Goal: Transaction & Acquisition: Obtain resource

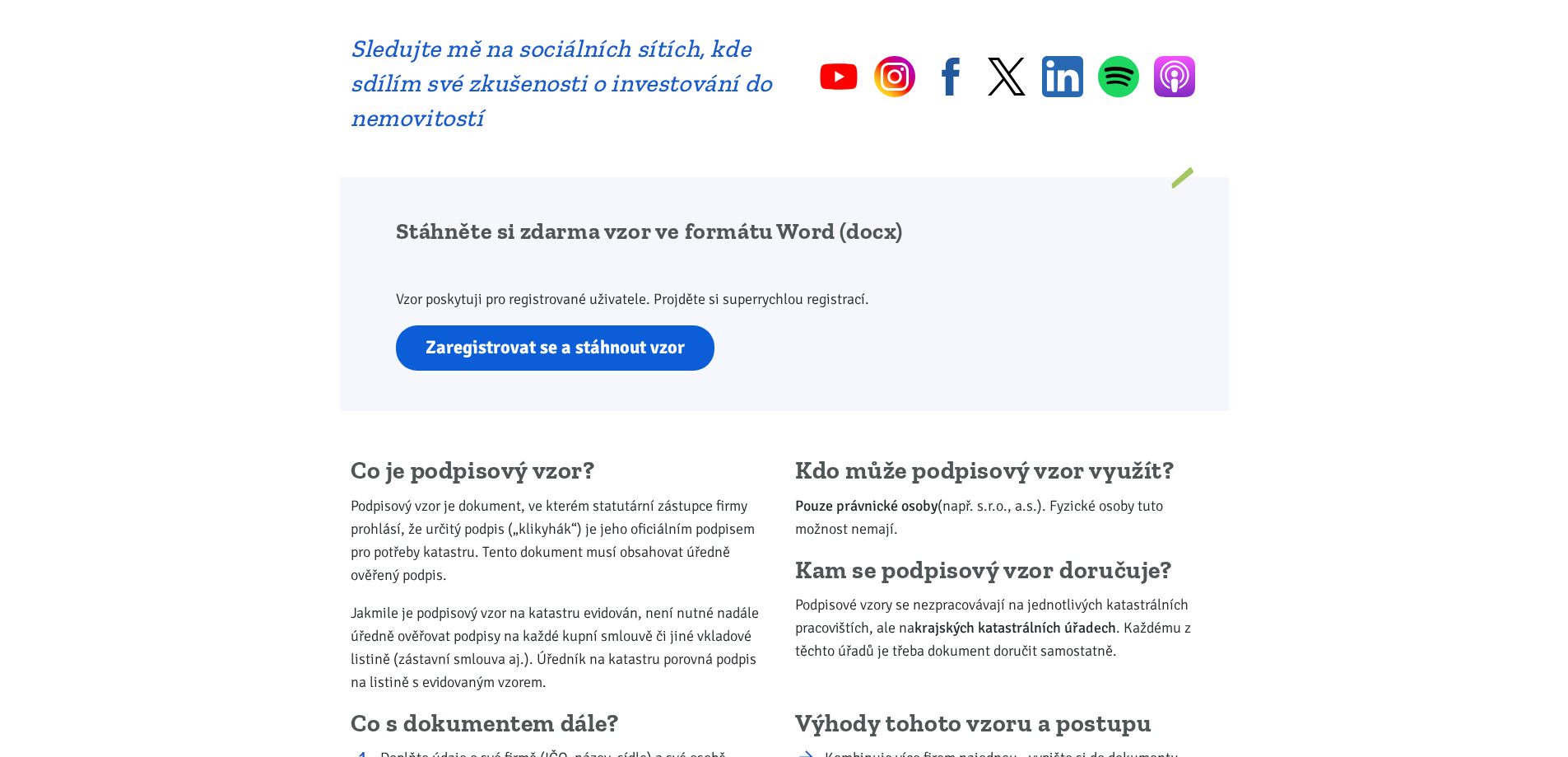
scroll to position [906, 0]
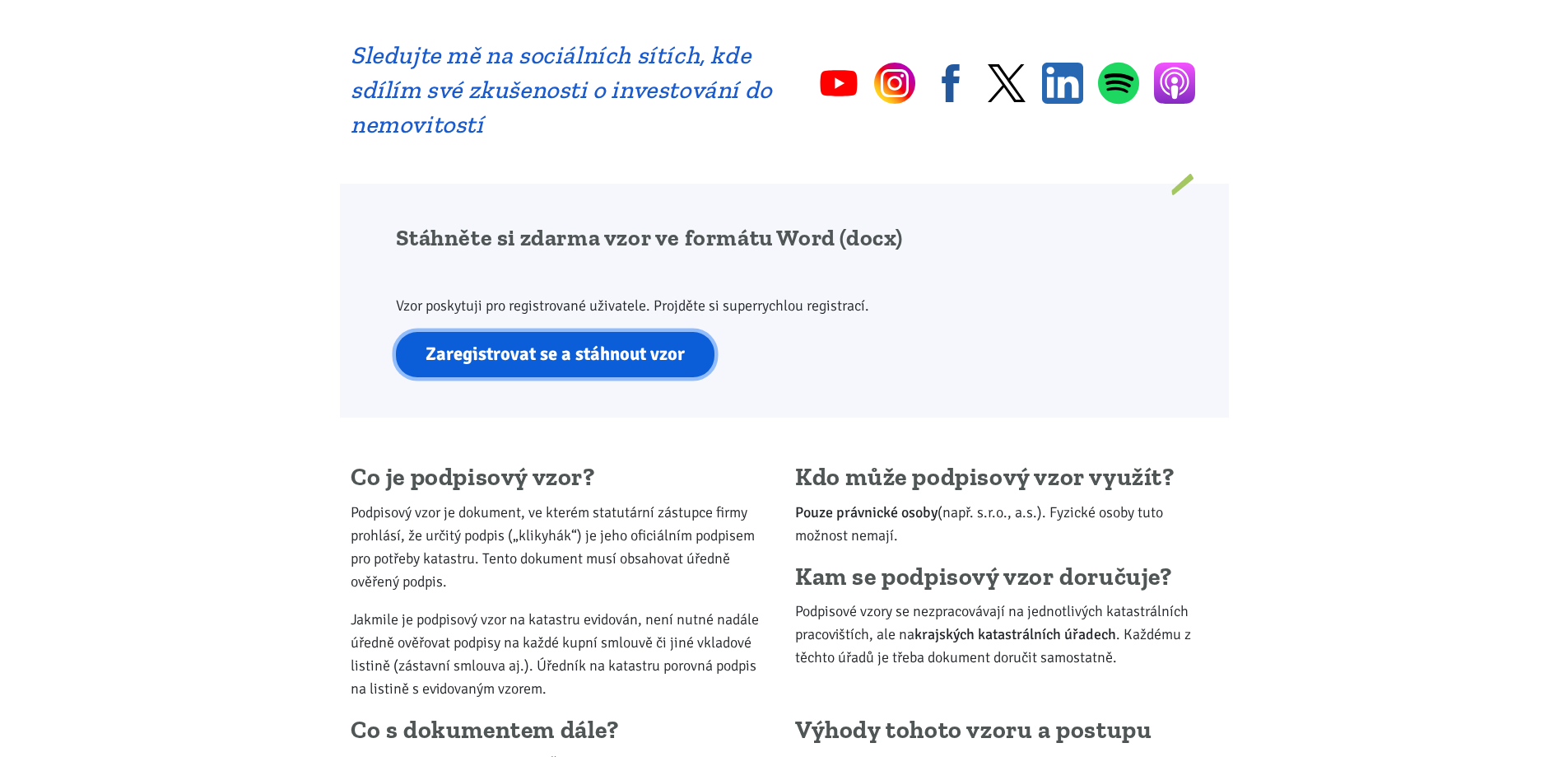
click at [546, 358] on link "Zaregistrovat se a stáhnout vzor" at bounding box center [555, 355] width 319 height 46
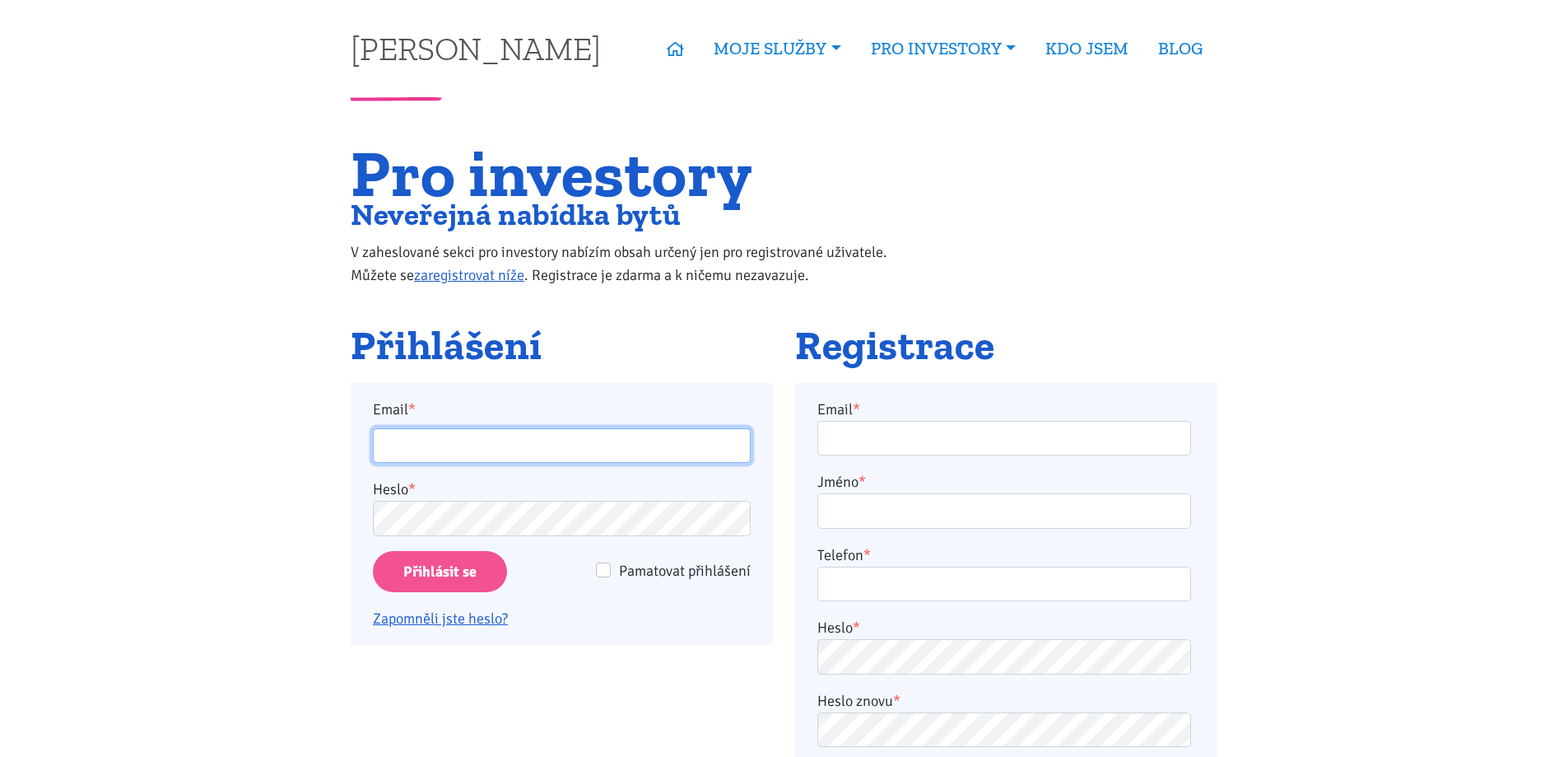
click at [484, 438] on input "Email *" at bounding box center [562, 446] width 378 height 35
type input "mar.sochmanova@seznam.cz"
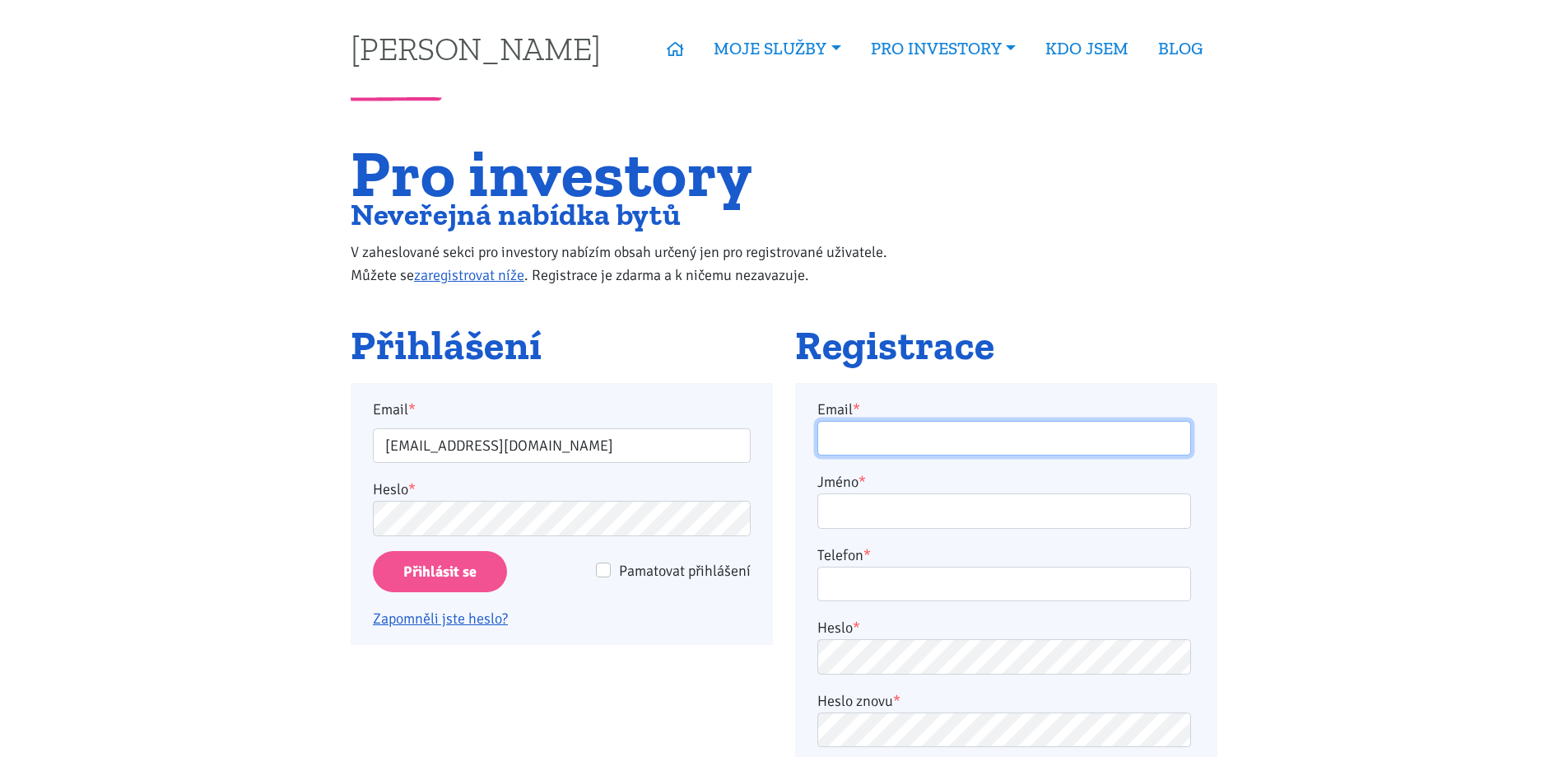
click at [924, 447] on input "Email *" at bounding box center [1004, 438] width 374 height 35
click at [882, 430] on input "Email *" at bounding box center [1004, 438] width 374 height 35
type input "mar.sochmanova@seznam.cz"
type input "Markéta Šochmanová"
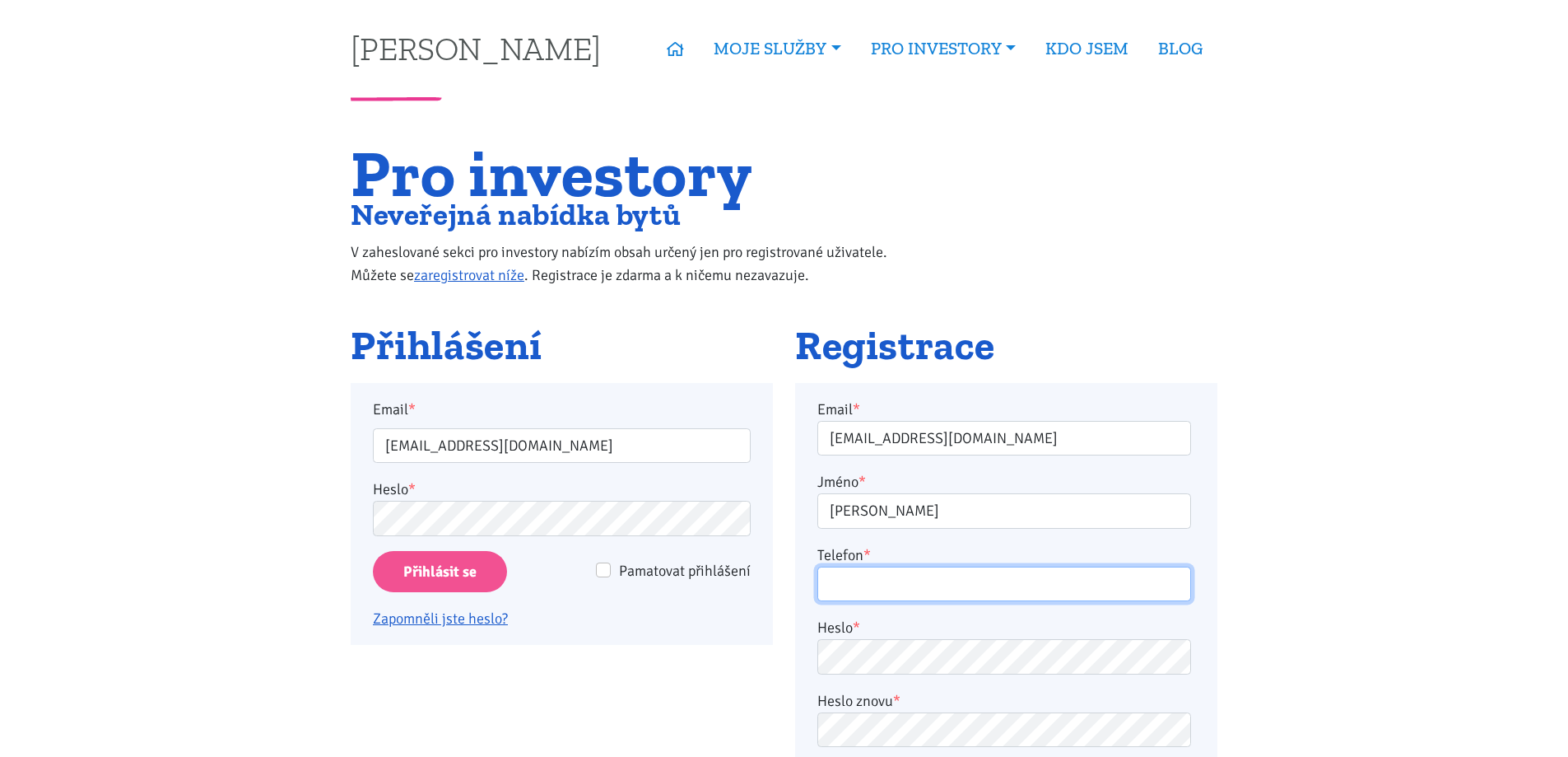
type input "723053609"
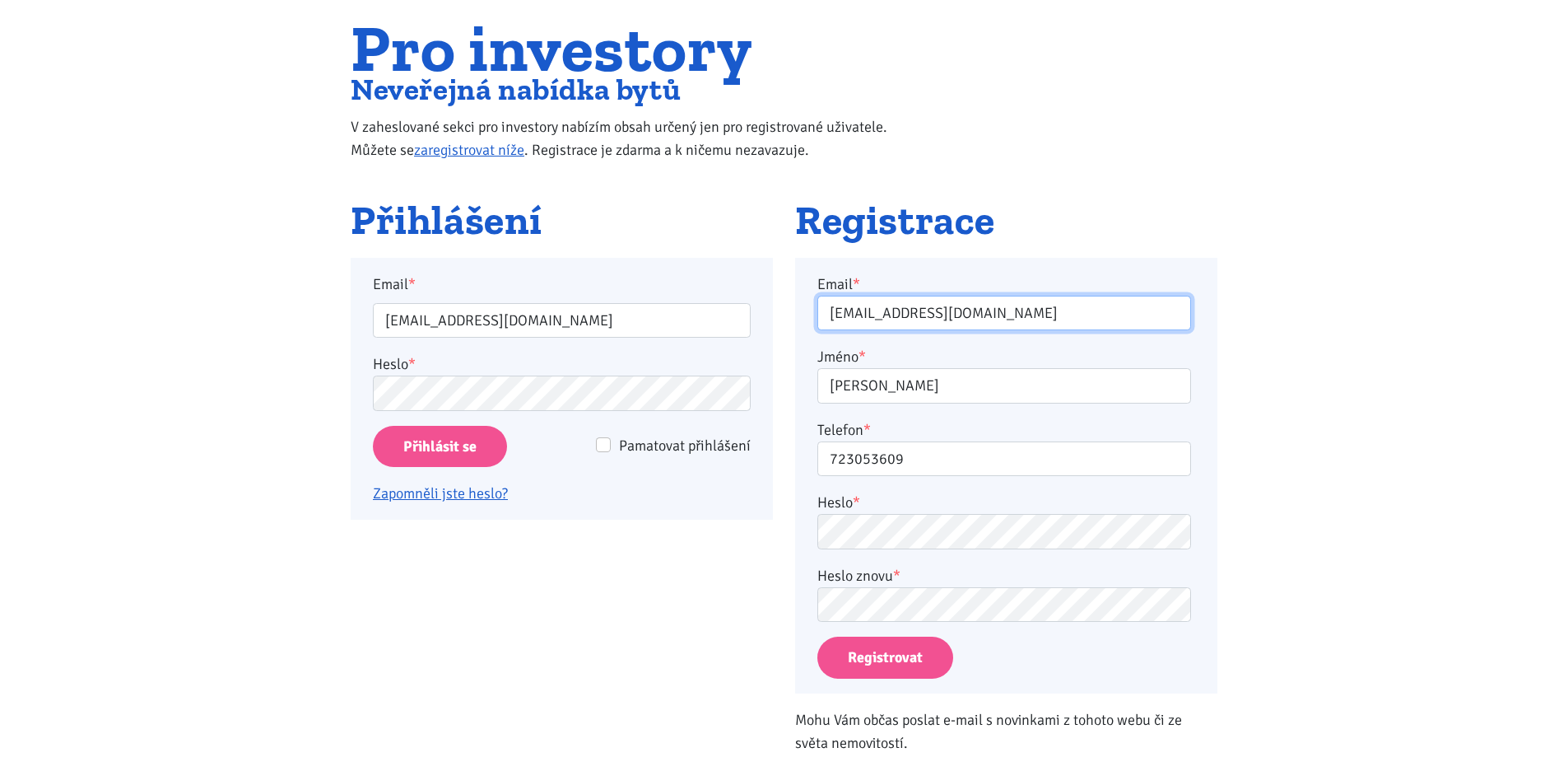
scroll to position [165, 0]
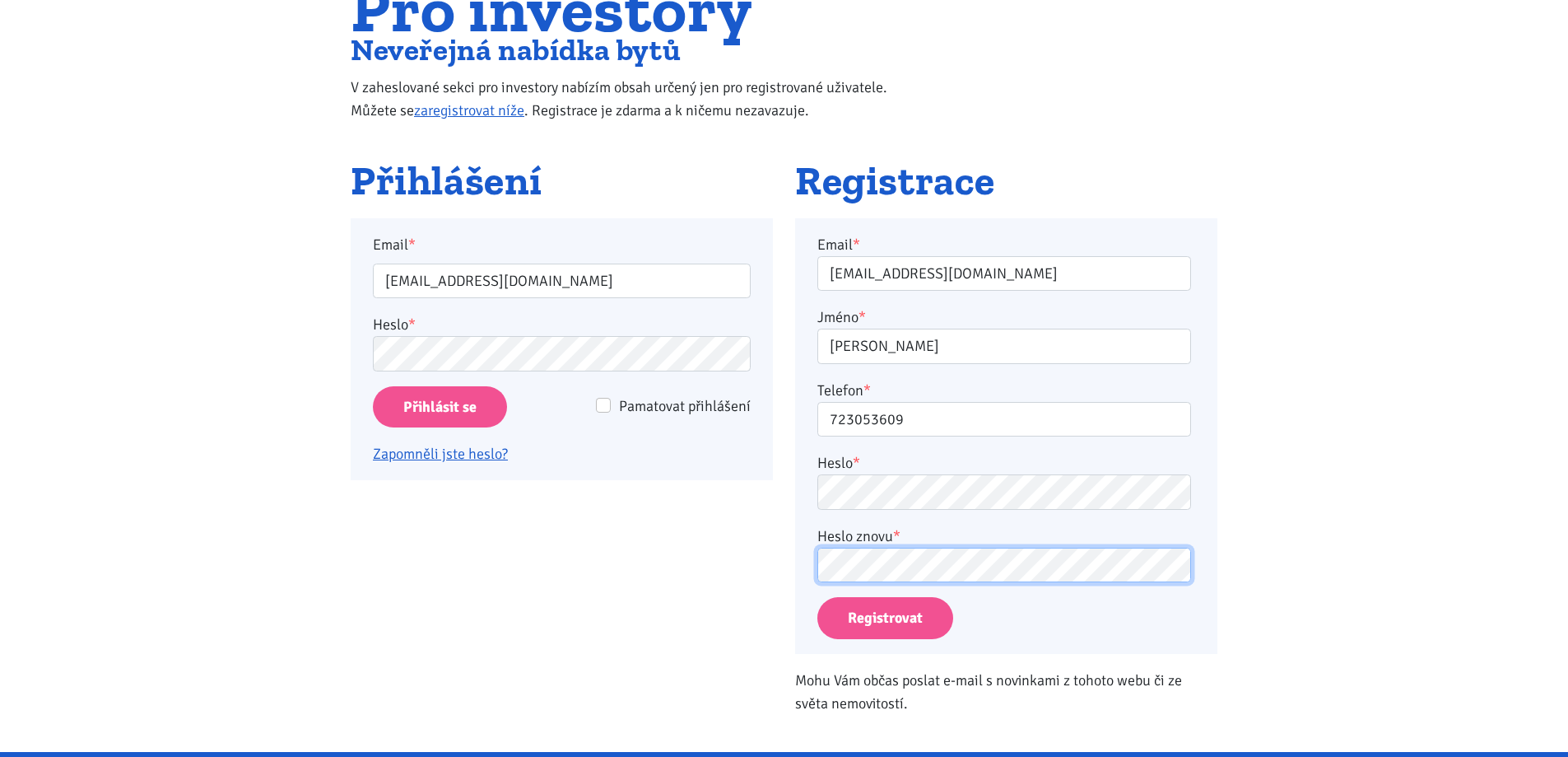
click at [817, 597] on button "Registrovat" at bounding box center [885, 618] width 136 height 42
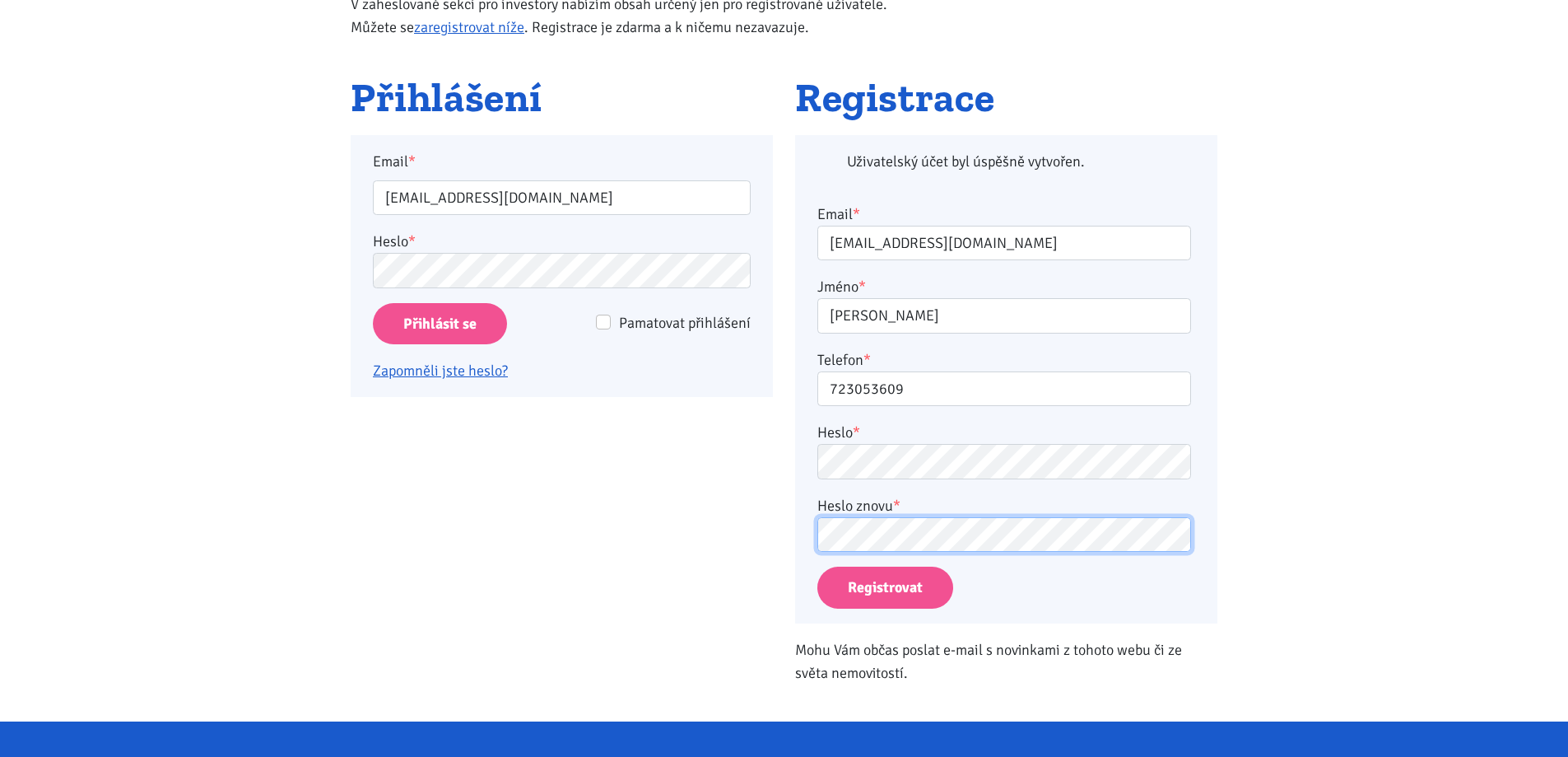
scroll to position [383, 0]
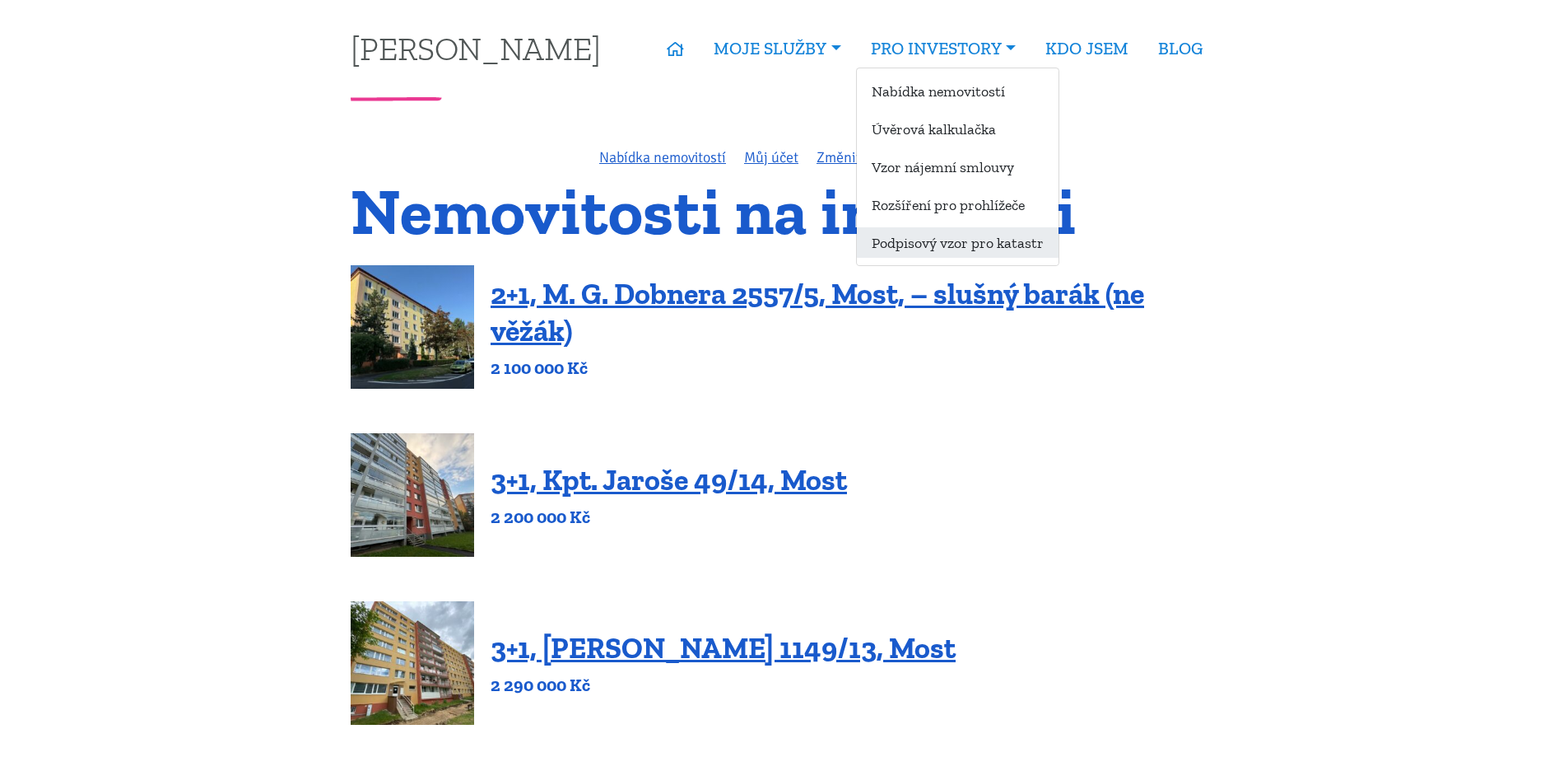
click at [960, 250] on link "Podpisový vzor pro katastr" at bounding box center [957, 242] width 201 height 31
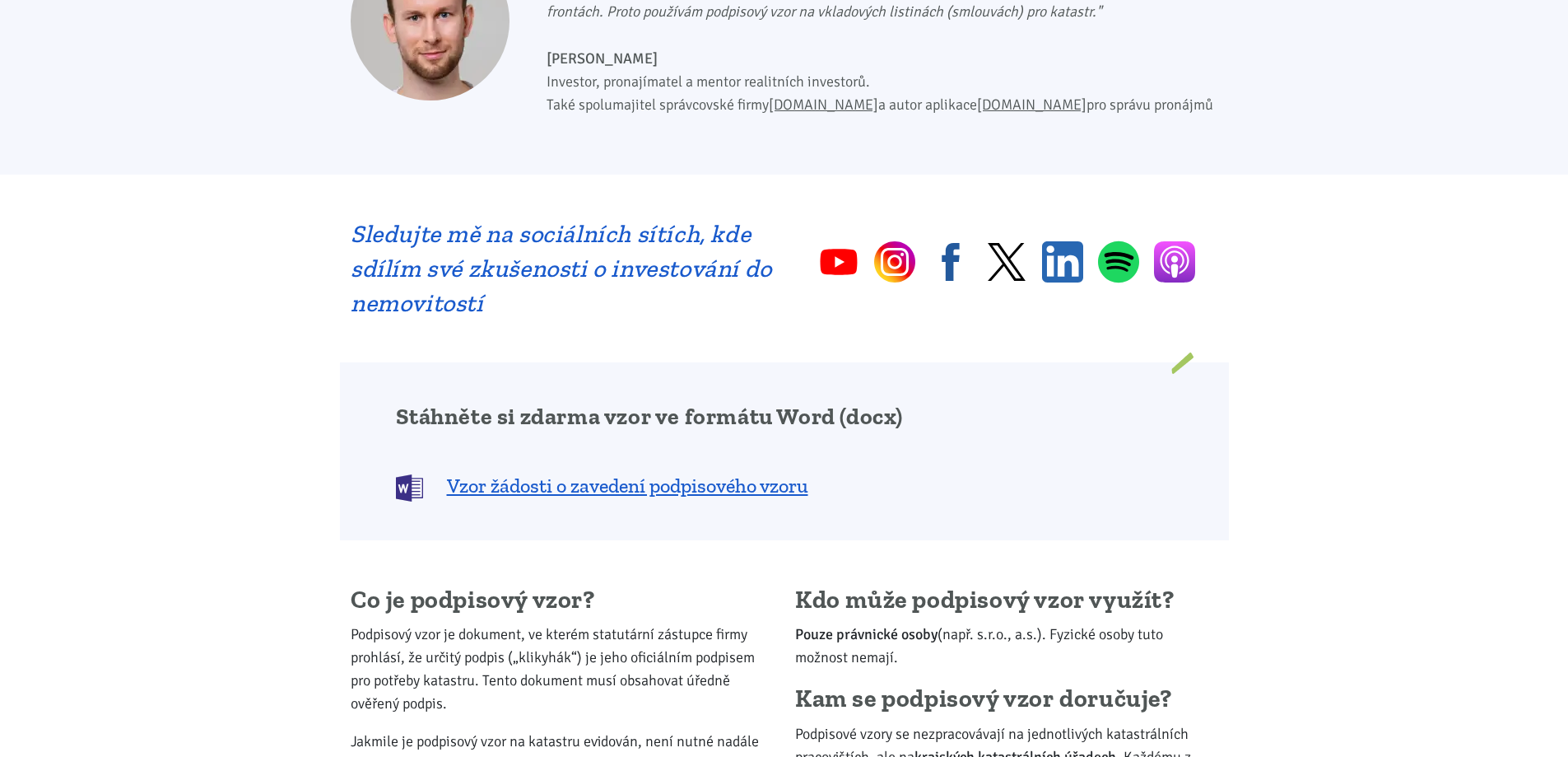
scroll to position [741, 0]
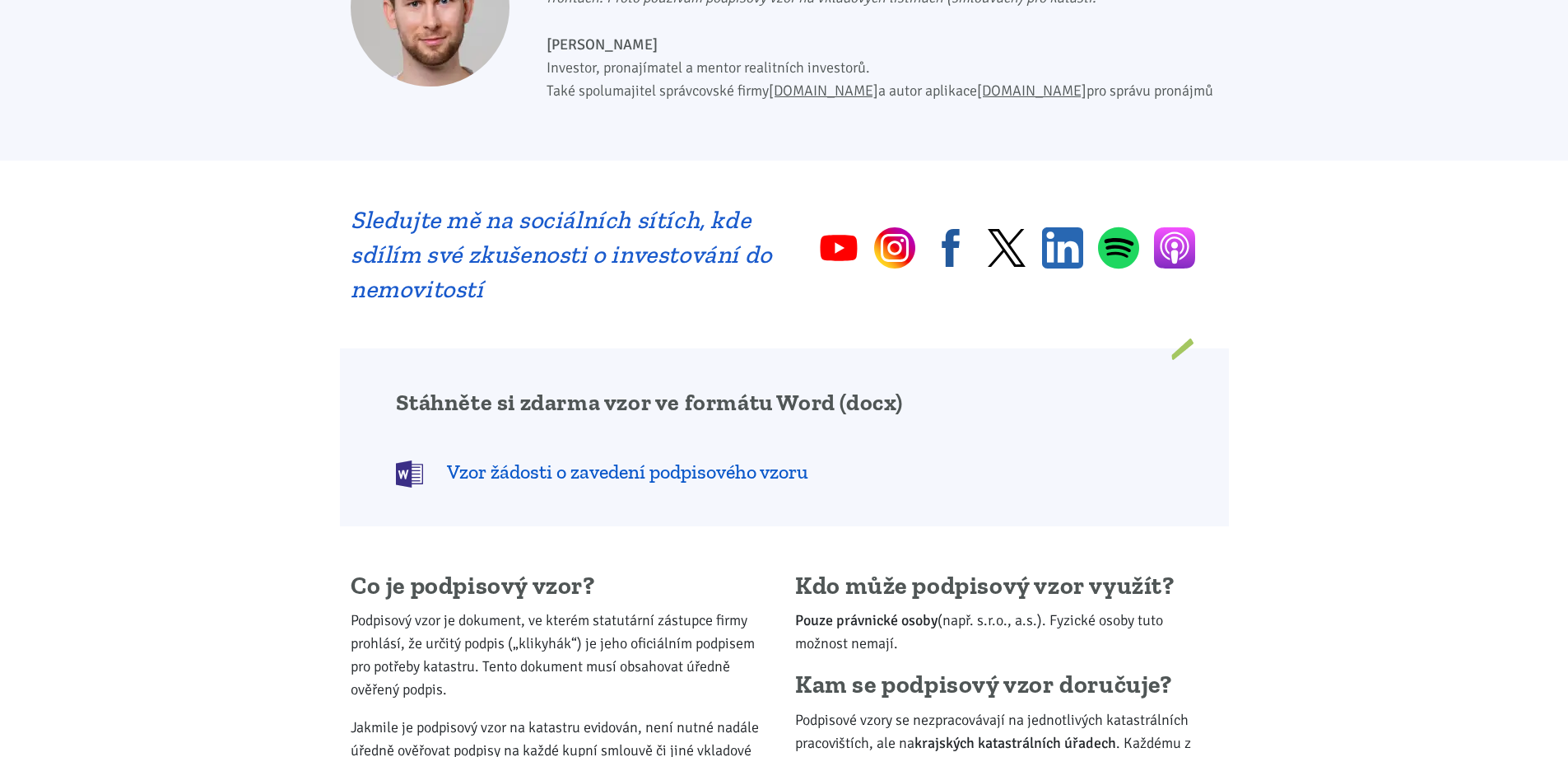
click at [624, 475] on span "Vzor žádosti o zavedení podpisového vzoru" at bounding box center [627, 472] width 362 height 26
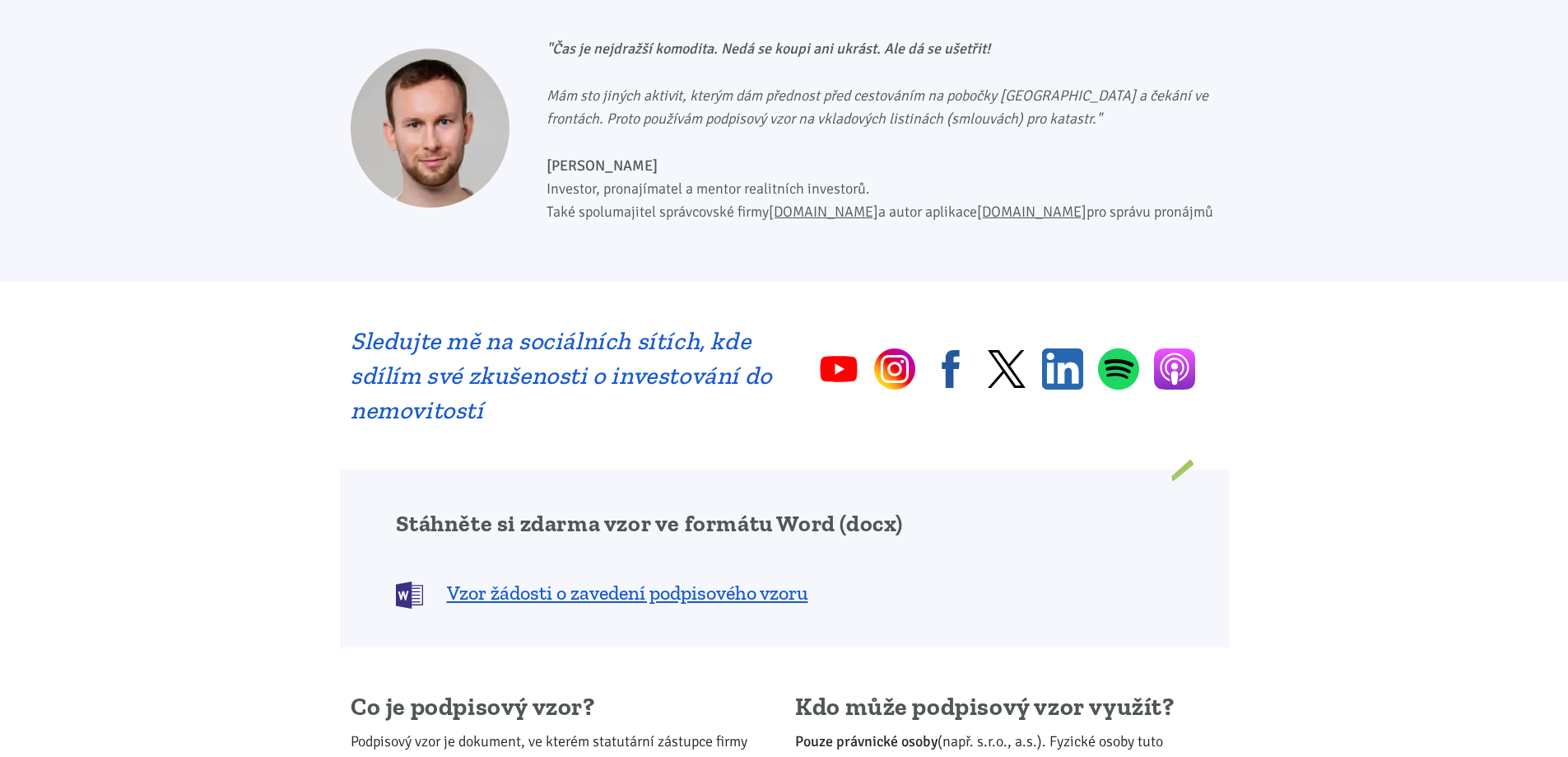
scroll to position [577, 0]
